Goal: Task Accomplishment & Management: Manage account settings

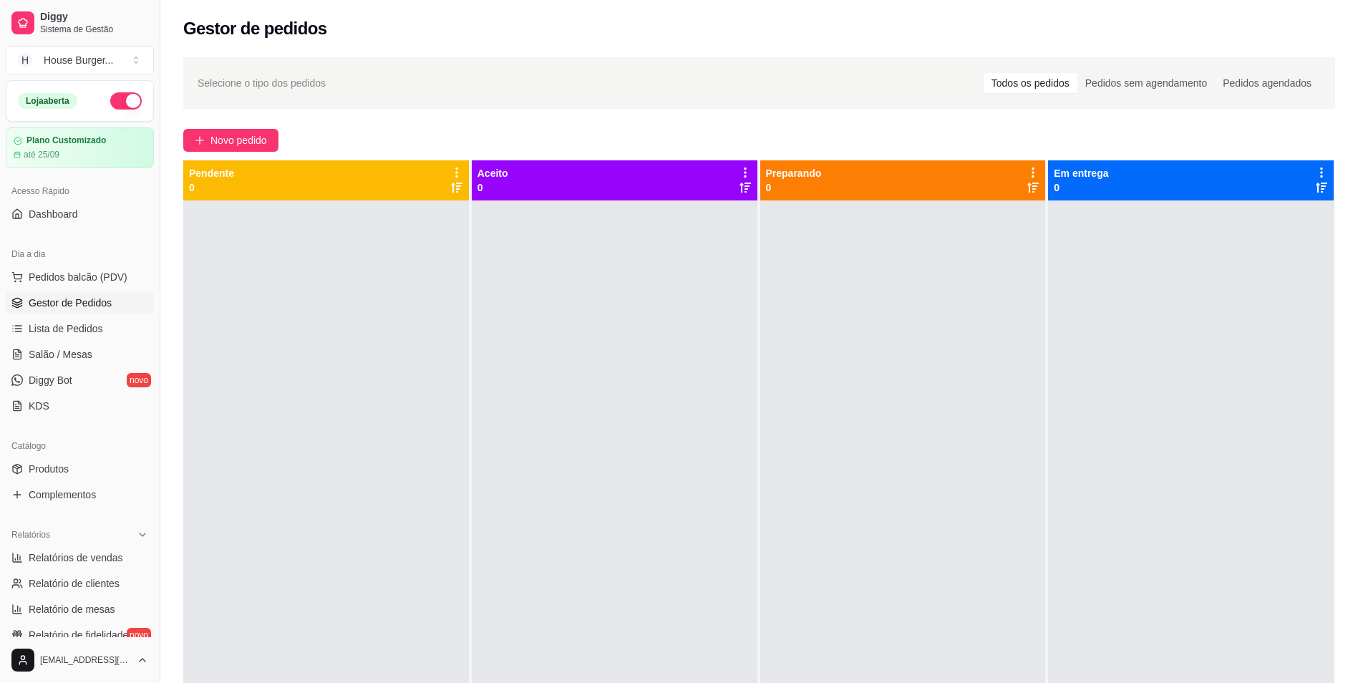
scroll to position [347, 0]
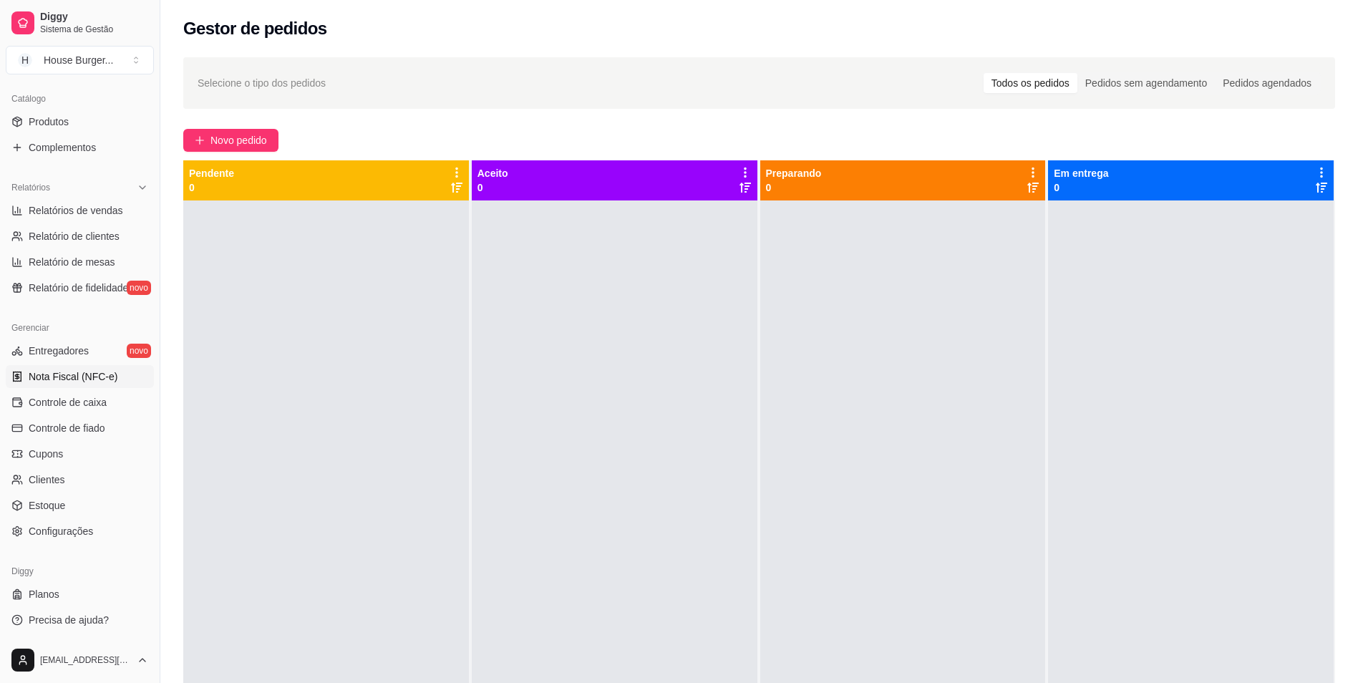
click at [91, 379] on span "Nota Fiscal (NFC-e)" at bounding box center [73, 376] width 89 height 14
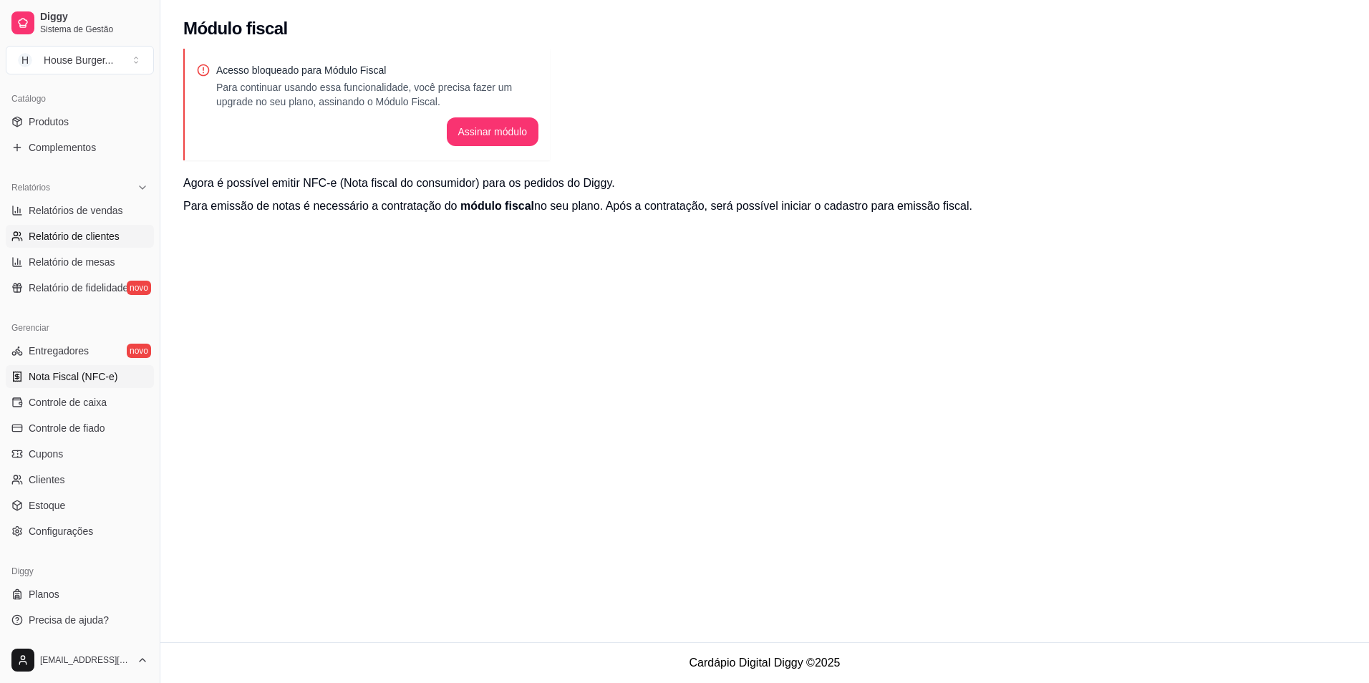
click at [69, 241] on span "Relatório de clientes" at bounding box center [74, 236] width 91 height 14
select select "30"
select select "HIGHEST_TOTAL_SPENT_WITH_ORDERS"
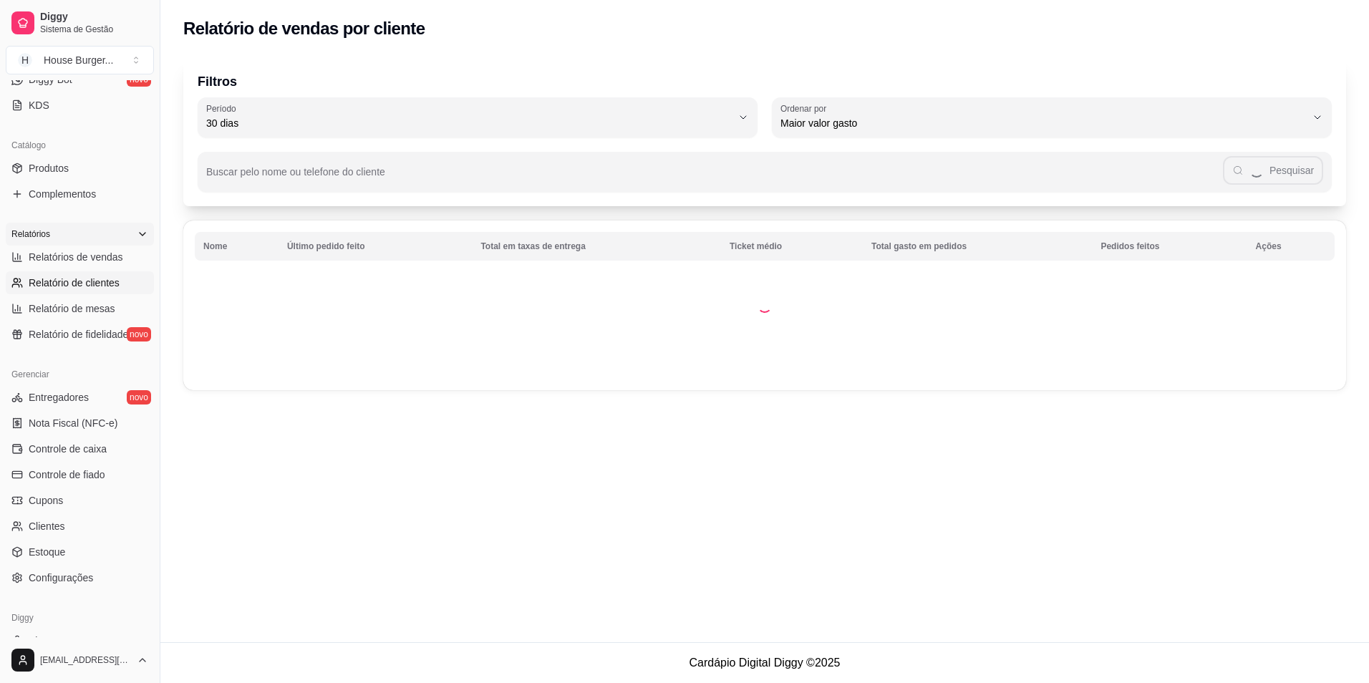
scroll to position [276, 0]
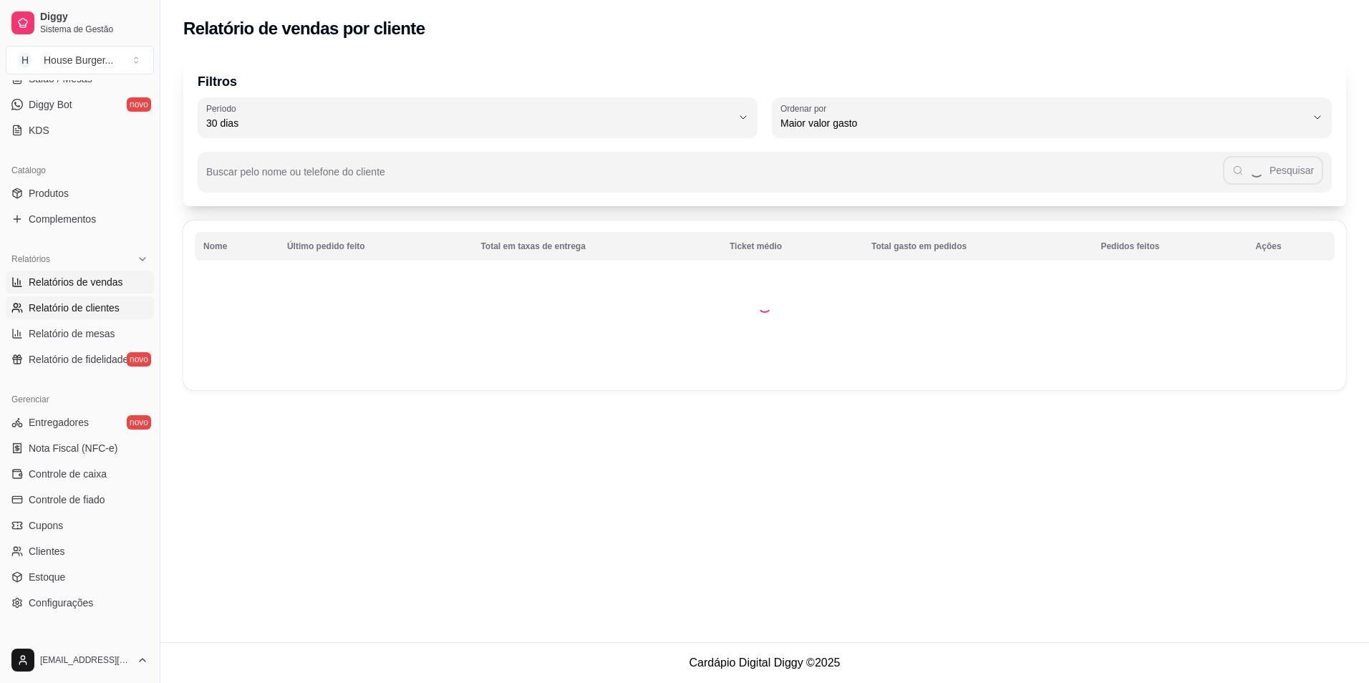
click at [54, 277] on span "Relatórios de vendas" at bounding box center [76, 282] width 94 height 14
select select "ALL"
select select "0"
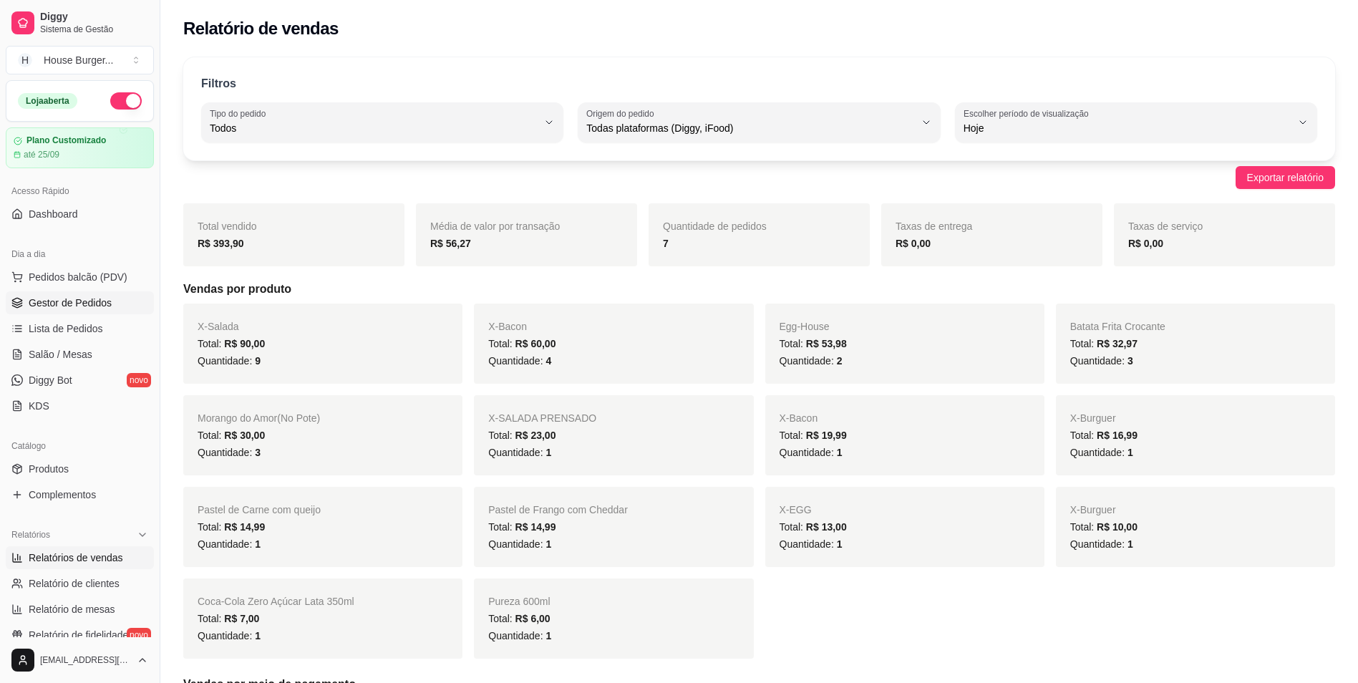
click at [55, 296] on link "Gestor de Pedidos" at bounding box center [80, 302] width 148 height 23
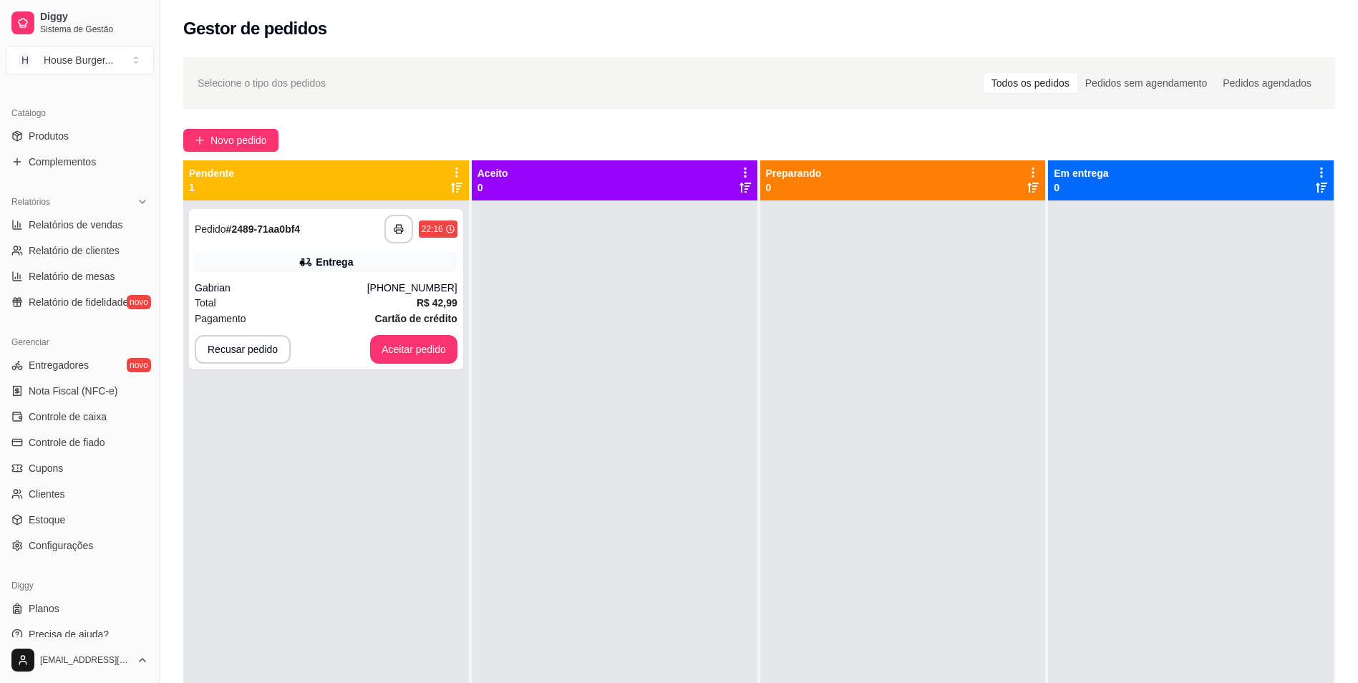
scroll to position [347, 0]
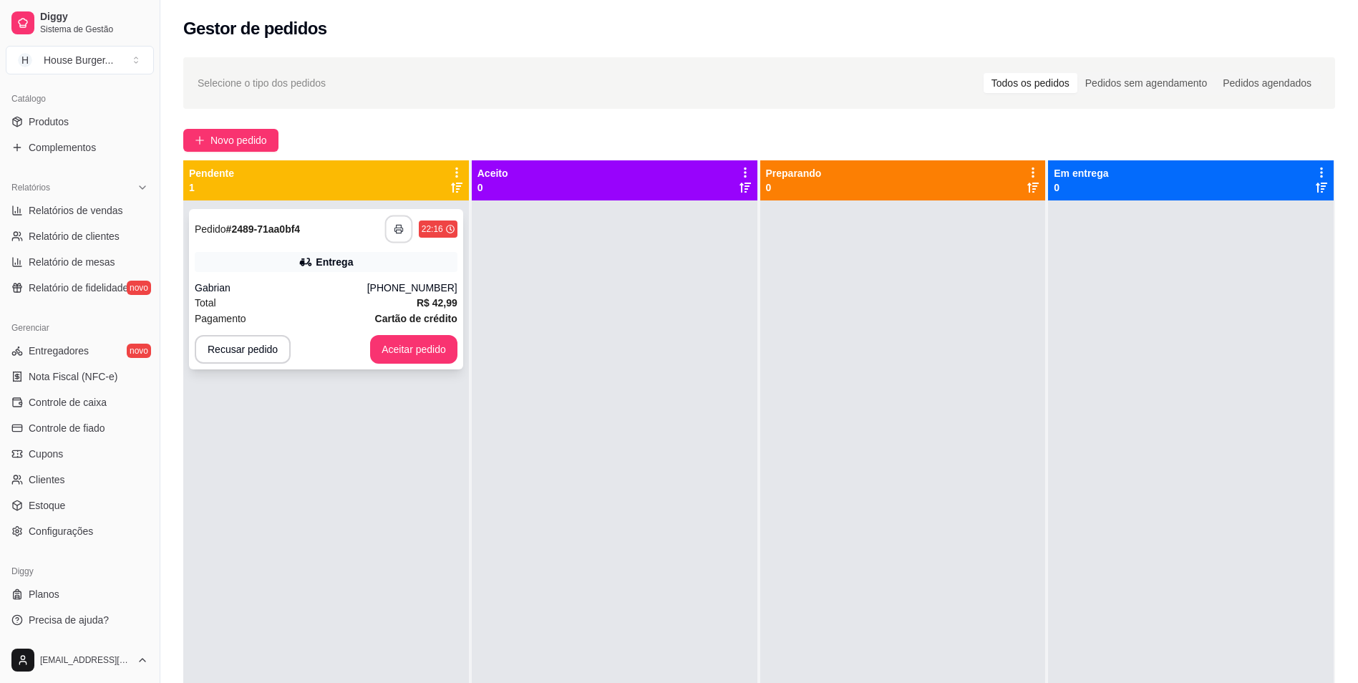
click at [391, 223] on button "button" at bounding box center [398, 229] width 28 height 28
click at [404, 344] on button "Aceitar pedido" at bounding box center [413, 350] width 84 height 28
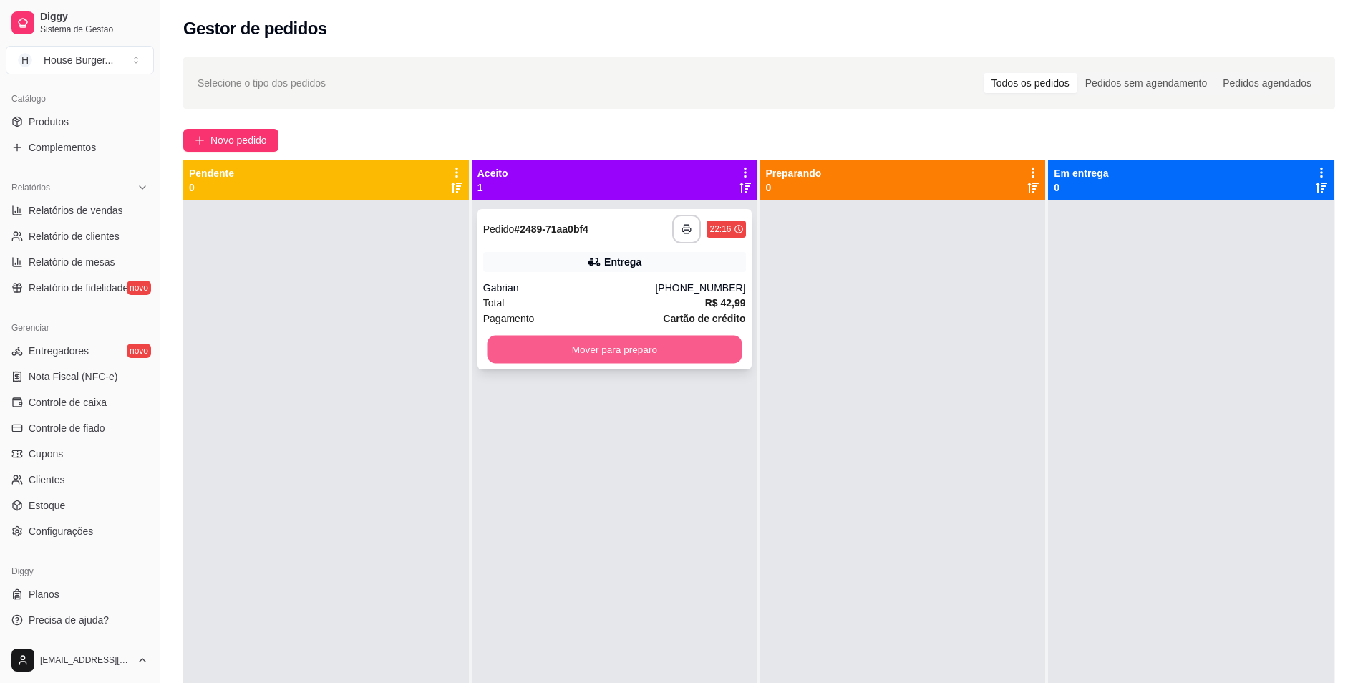
click at [497, 356] on button "Mover para preparo" at bounding box center [614, 350] width 255 height 28
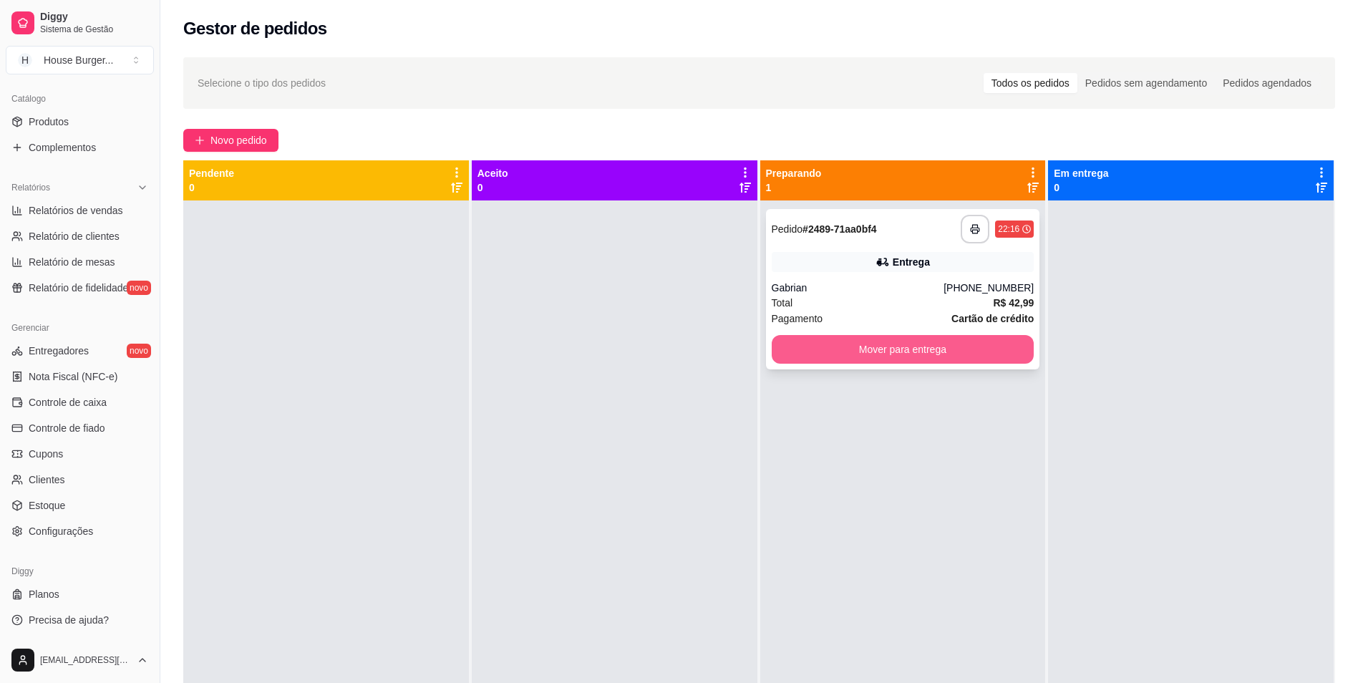
click at [852, 351] on button "Mover para entrega" at bounding box center [903, 349] width 263 height 29
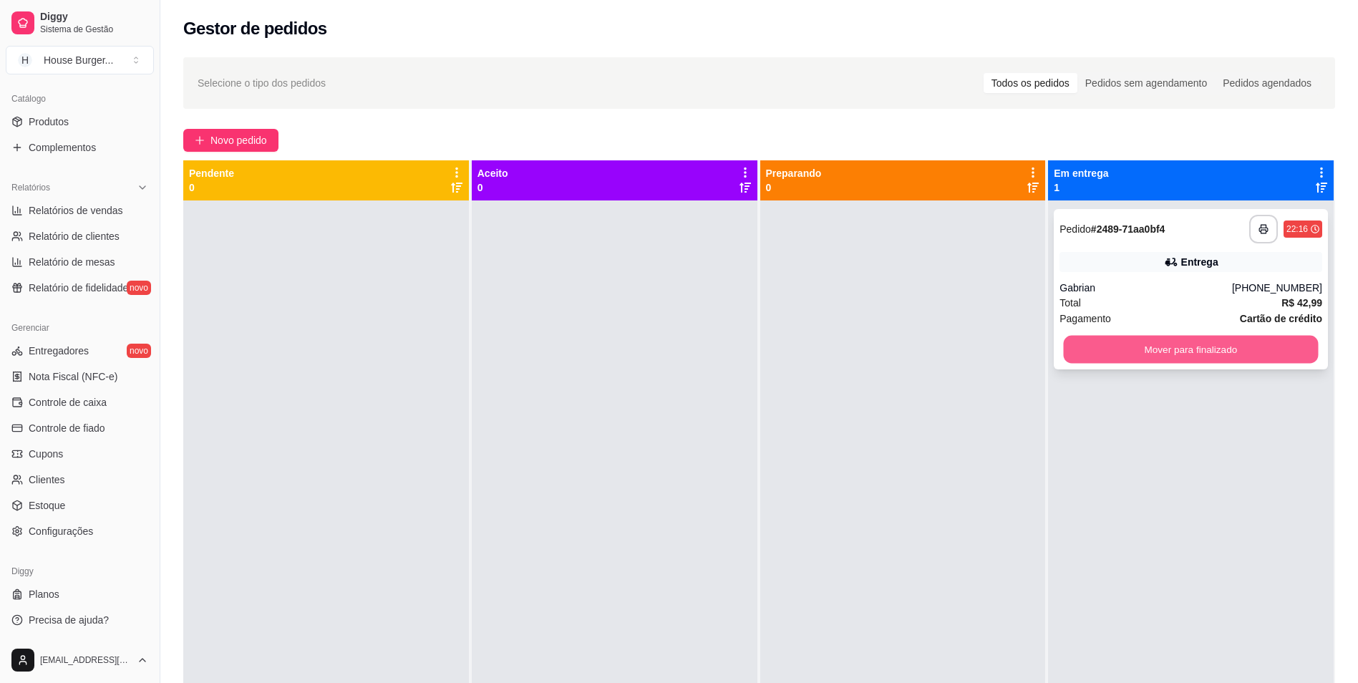
click at [1205, 340] on button "Mover para finalizado" at bounding box center [1191, 350] width 255 height 28
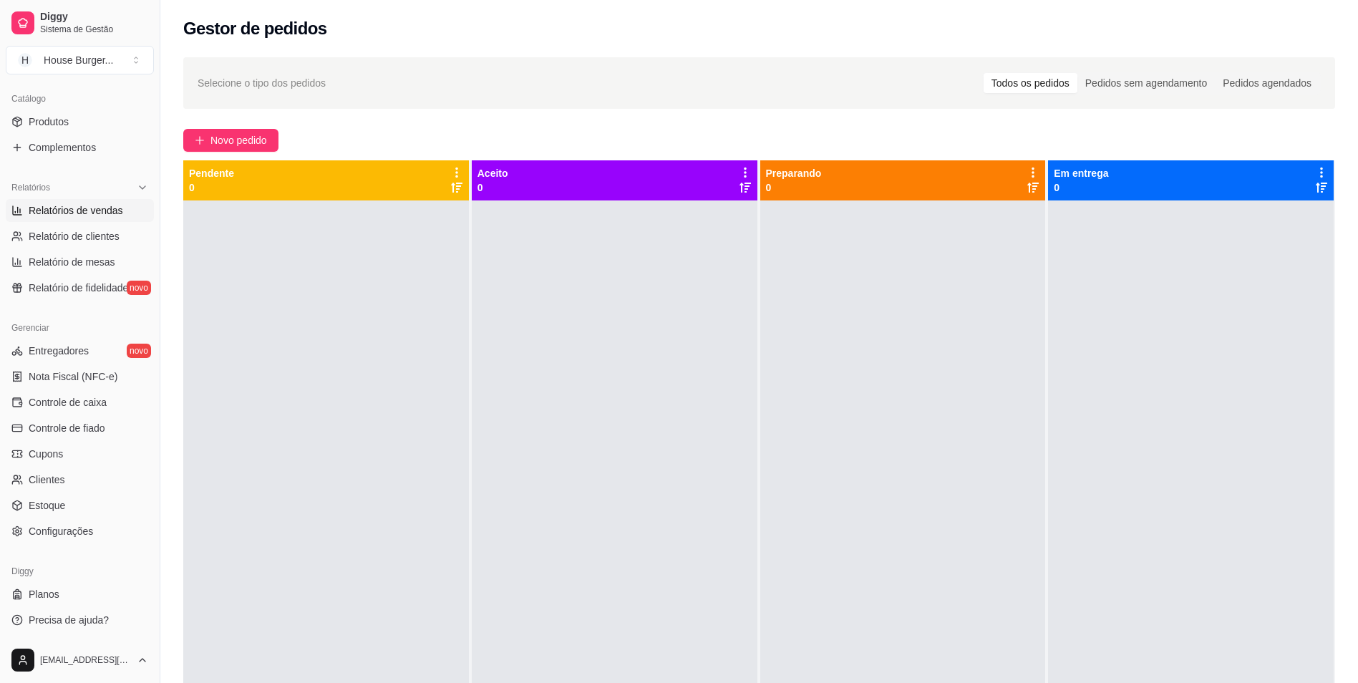
click at [84, 203] on link "Relatórios de vendas" at bounding box center [80, 210] width 148 height 23
select select "ALL"
select select "0"
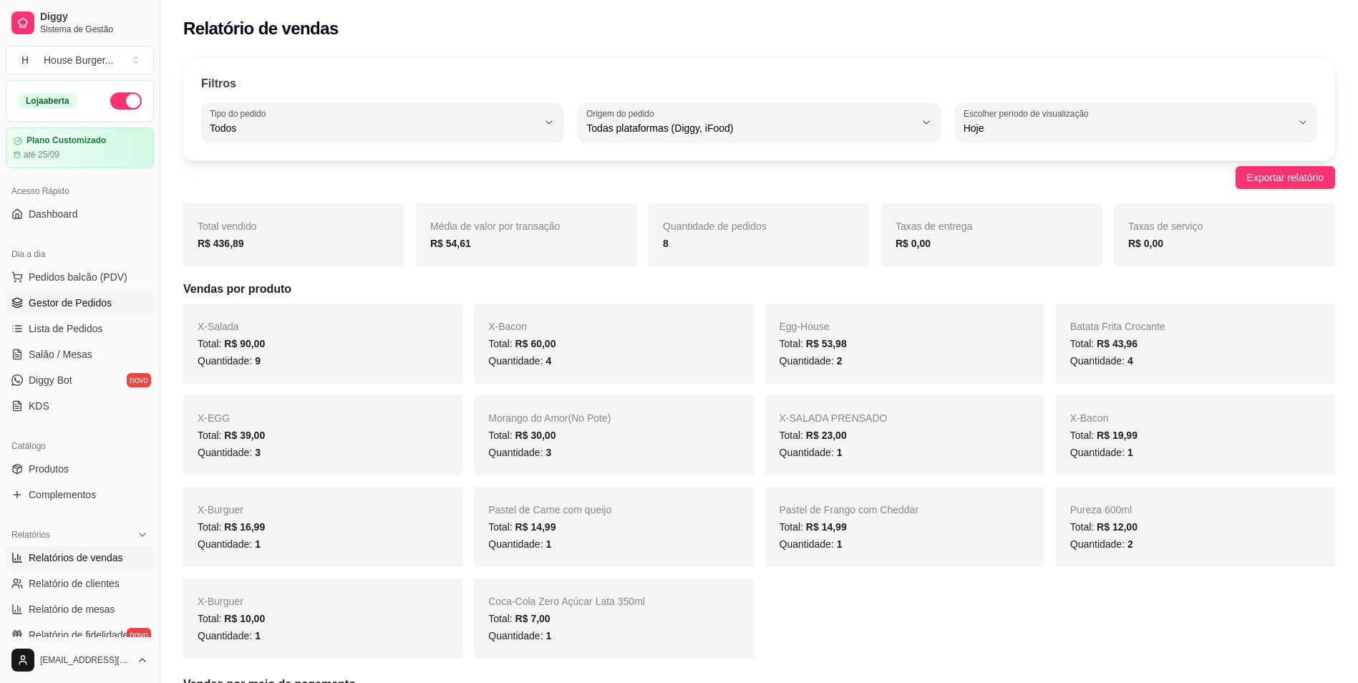
click at [93, 301] on span "Gestor de Pedidos" at bounding box center [70, 303] width 83 height 14
